Goal: Information Seeking & Learning: Find specific fact

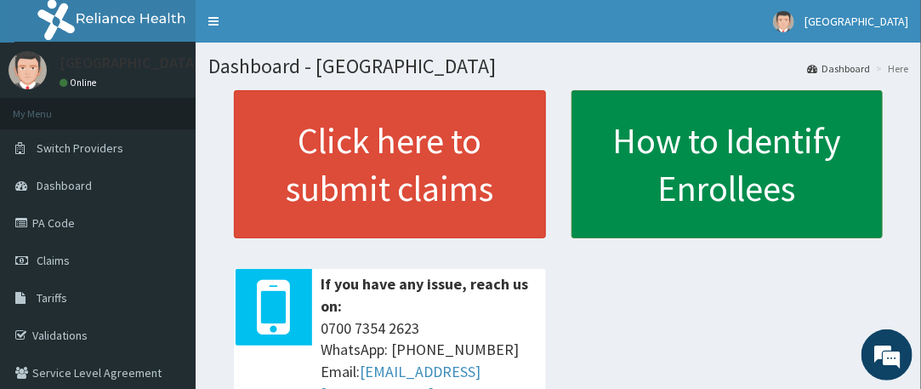
click at [695, 145] on link "How to Identify Enrollees" at bounding box center [727, 164] width 312 height 148
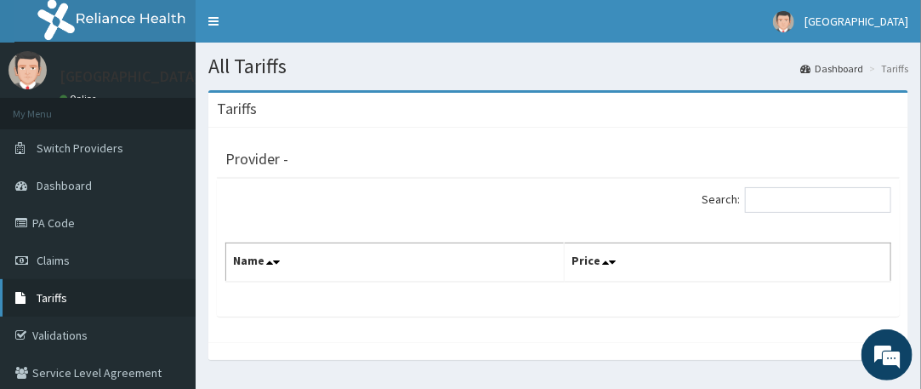
click at [111, 293] on link "Tariffs" at bounding box center [98, 297] width 196 height 37
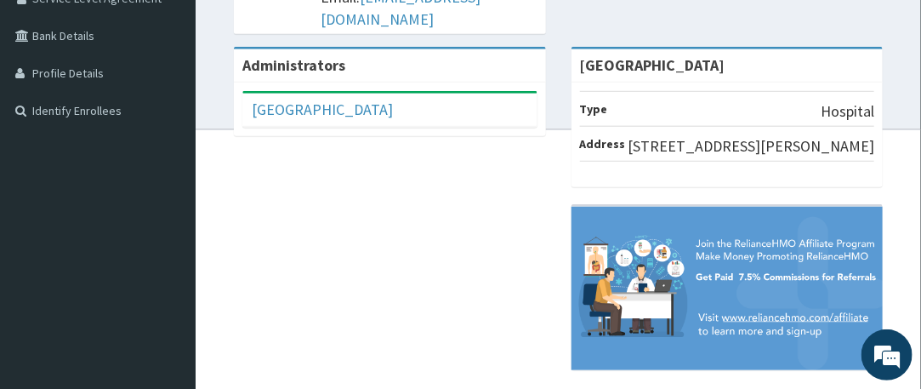
scroll to position [425, 0]
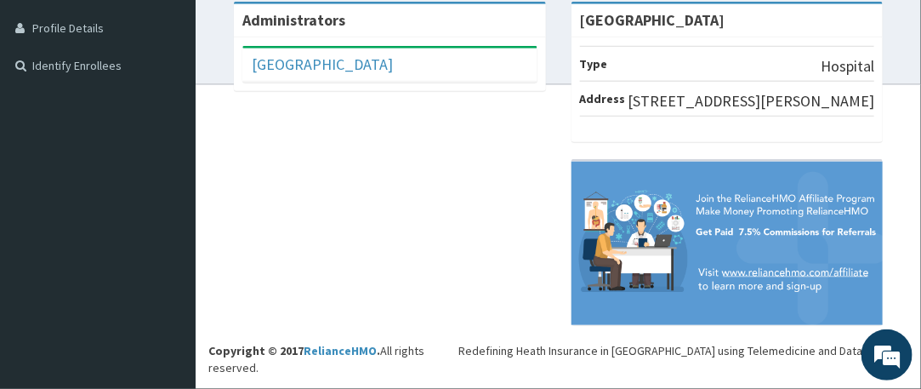
click at [337, 126] on div "Administrators Legend Hospital Full Name Legend Hospital Email Address legendho…" at bounding box center [558, 172] width 700 height 340
click at [425, 137] on div "Administrators Legend Hospital Full Name Legend Hospital Email Address legendho…" at bounding box center [558, 172] width 700 height 340
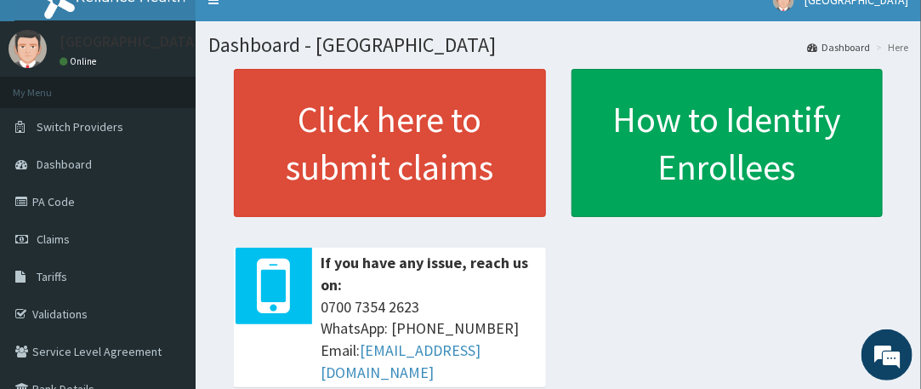
scroll to position [0, 0]
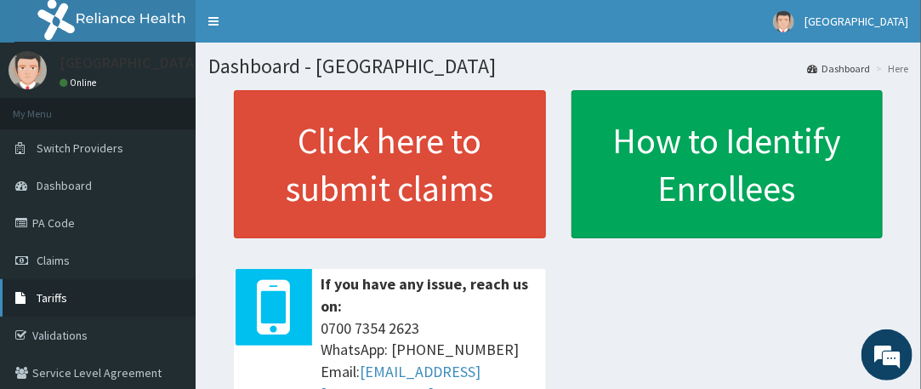
click at [99, 293] on link "Tariffs" at bounding box center [98, 297] width 196 height 37
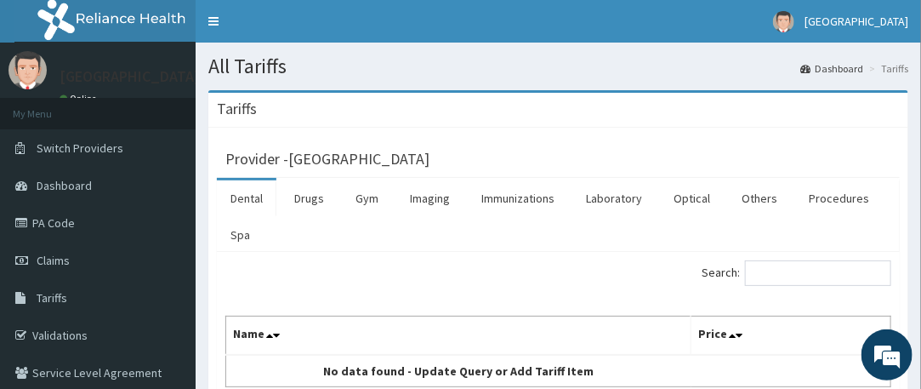
click at [650, 195] on ul "Dental Drugs Gym Imaging Immunizations Laboratory Optical Others Procedures Spa" at bounding box center [558, 215] width 683 height 74
click at [623, 196] on link "Laboratory" at bounding box center [613, 198] width 83 height 36
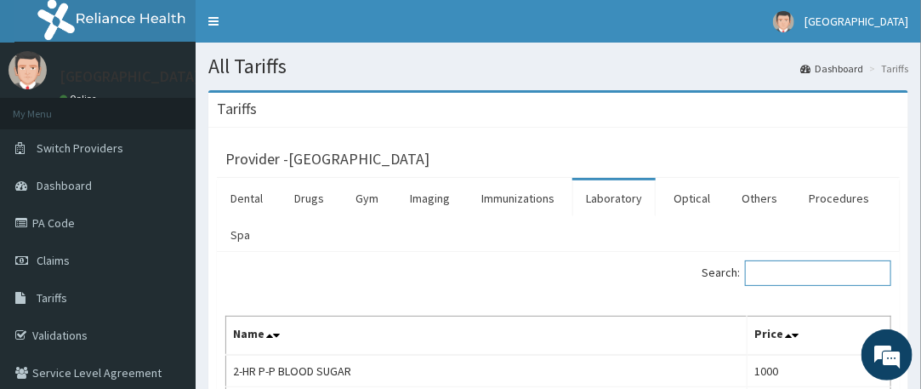
click at [780, 265] on input "Search:" at bounding box center [818, 273] width 146 height 26
type input "f"
type input "e"
type input "urine mcs"
